Goal: Find specific page/section: Find specific page/section

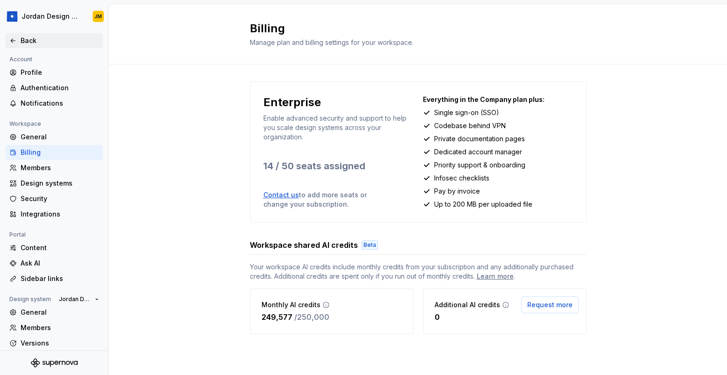
click at [39, 41] on div "Back" at bounding box center [60, 40] width 79 height 9
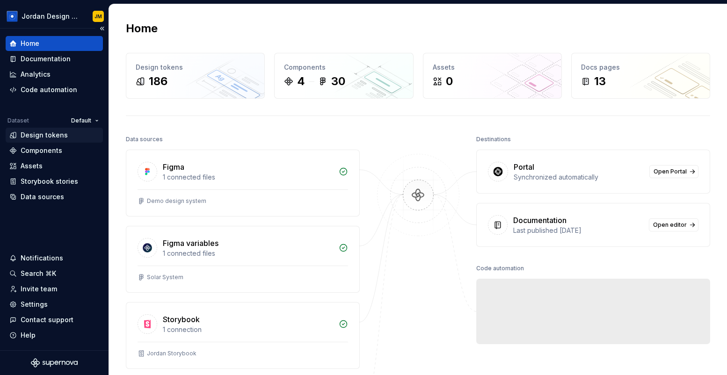
click at [53, 137] on div "Design tokens" at bounding box center [44, 135] width 47 height 9
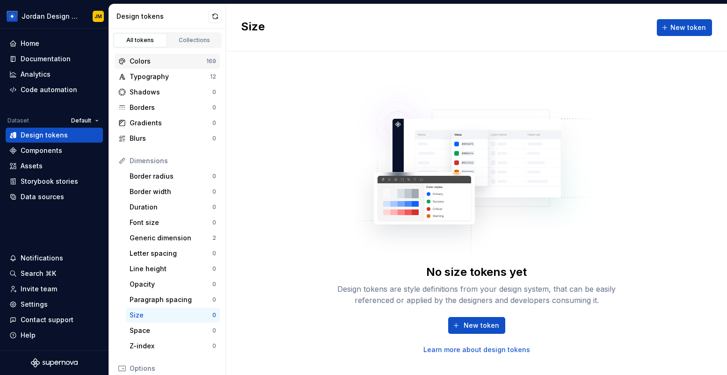
click at [152, 63] on div "Colors" at bounding box center [168, 61] width 77 height 9
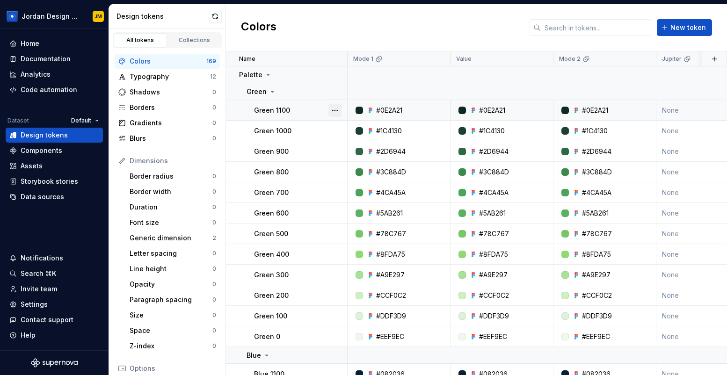
click at [335, 108] on button "button" at bounding box center [334, 110] width 13 height 13
